Goal: Find specific page/section: Find specific page/section

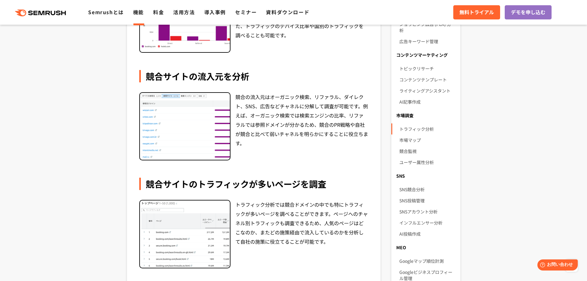
scroll to position [306, 0]
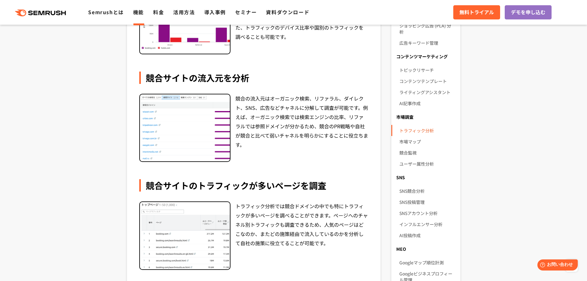
click at [424, 128] on link "トラフィック分析" at bounding box center [427, 130] width 56 height 11
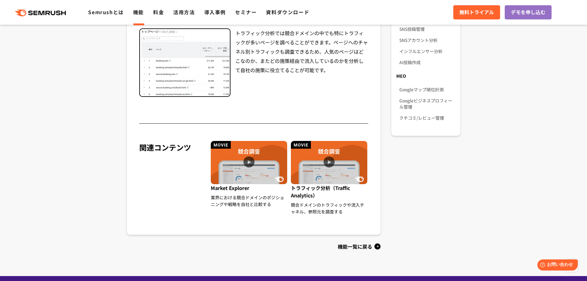
scroll to position [480, 0]
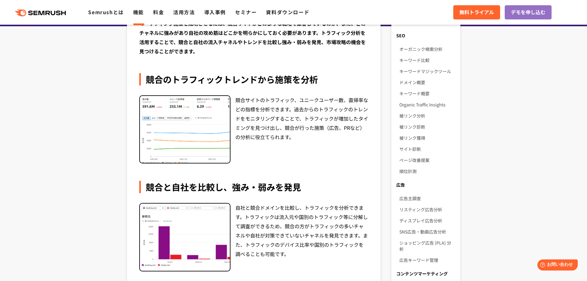
scroll to position [90, 0]
click at [408, 206] on link "リスティング広告分析" at bounding box center [427, 208] width 56 height 11
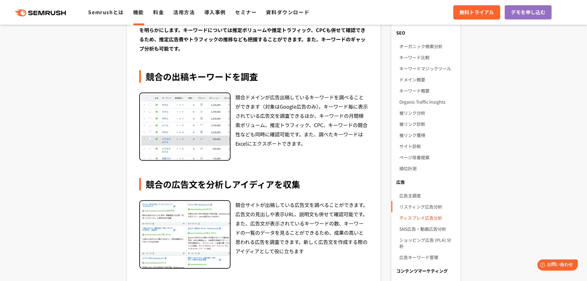
scroll to position [92, 0]
click at [428, 219] on link "ディスプレイ広告分析" at bounding box center [427, 217] width 56 height 11
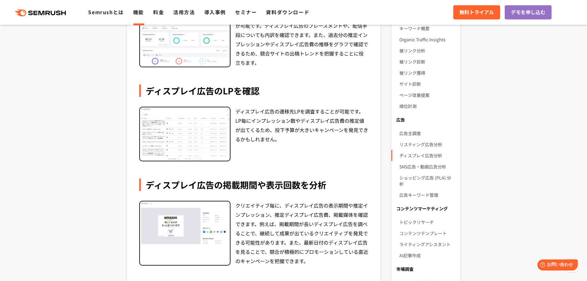
scroll to position [152, 0]
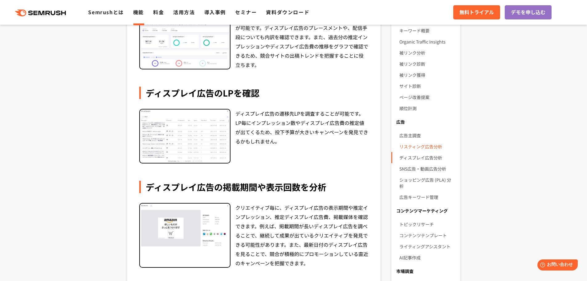
click at [419, 149] on link "リスティング広告分析" at bounding box center [427, 146] width 56 height 11
